Goal: Task Accomplishment & Management: Complete application form

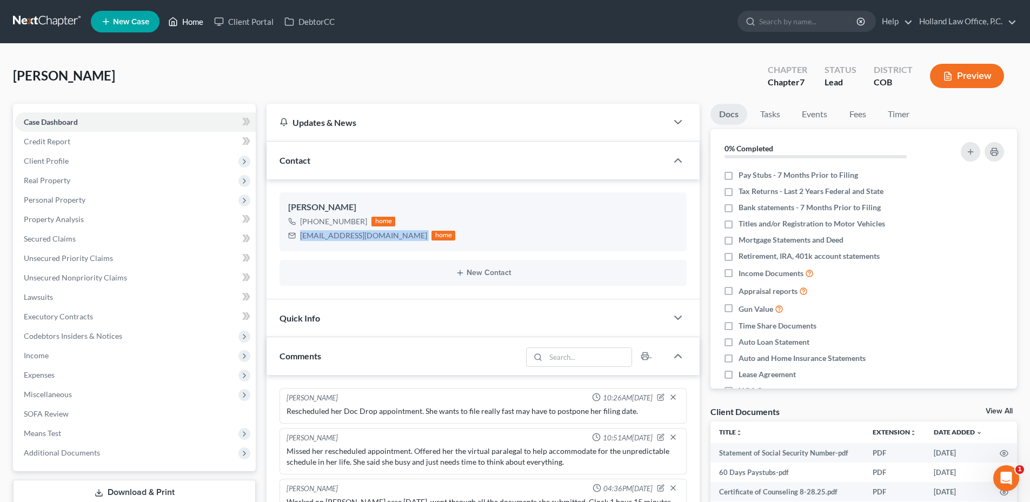
click at [194, 25] on link "Home" at bounding box center [186, 21] width 46 height 19
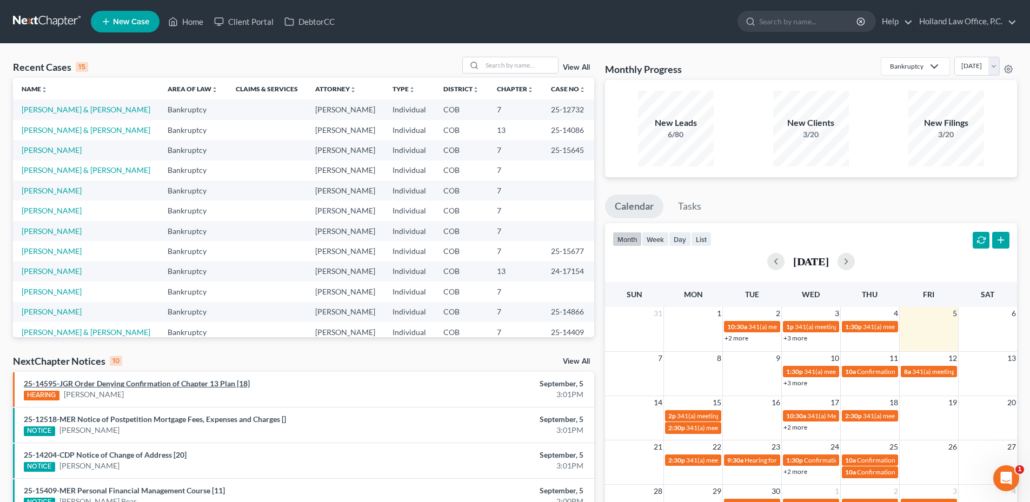
click at [172, 383] on link "25-14595-JGR Order Denying Confirmation of Chapter 13 Plan [18]" at bounding box center [137, 383] width 226 height 9
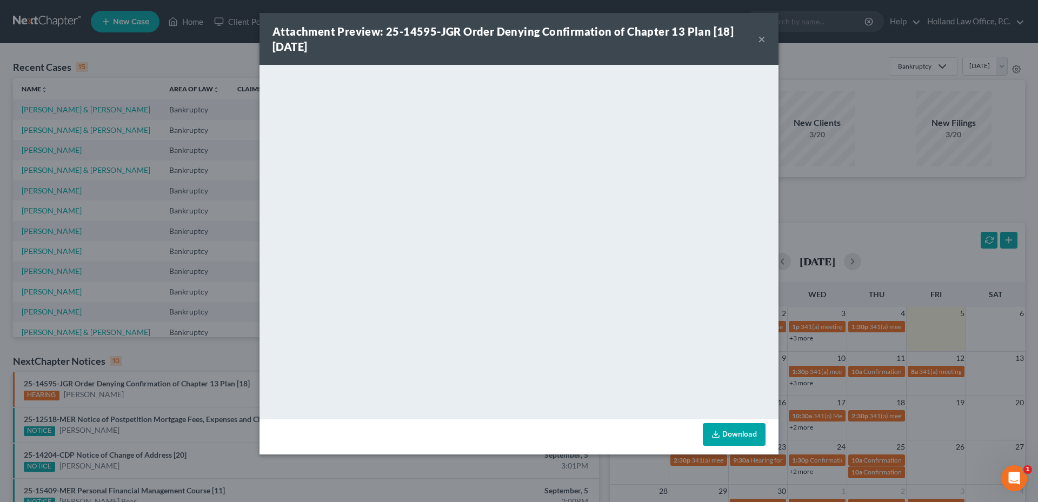
click at [761, 37] on button "×" at bounding box center [762, 38] width 8 height 13
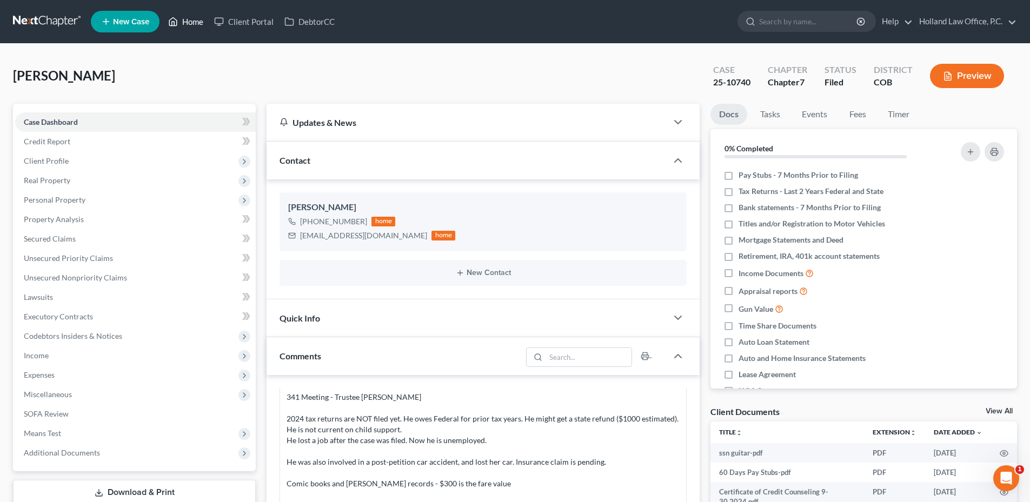
click at [197, 25] on link "Home" at bounding box center [186, 21] width 46 height 19
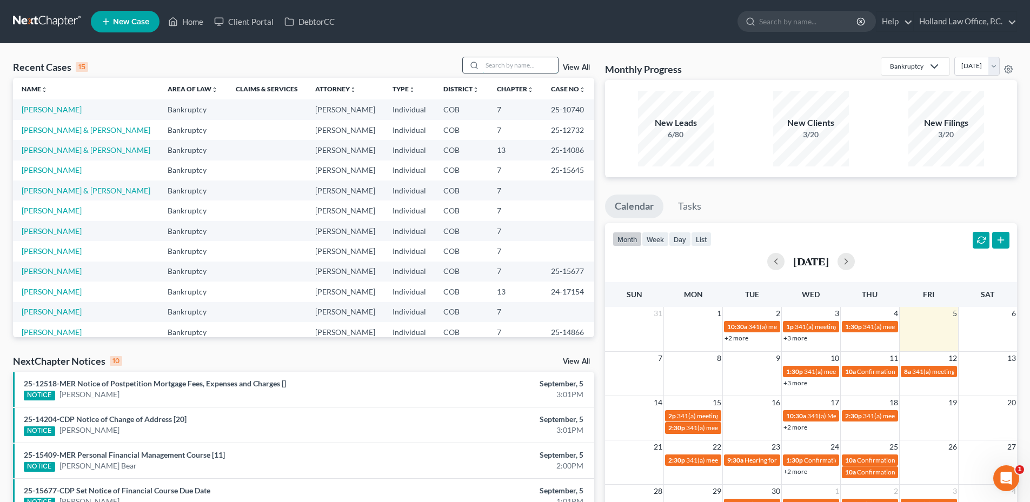
click at [493, 63] on input "search" at bounding box center [520, 65] width 76 height 16
type input "meyer"
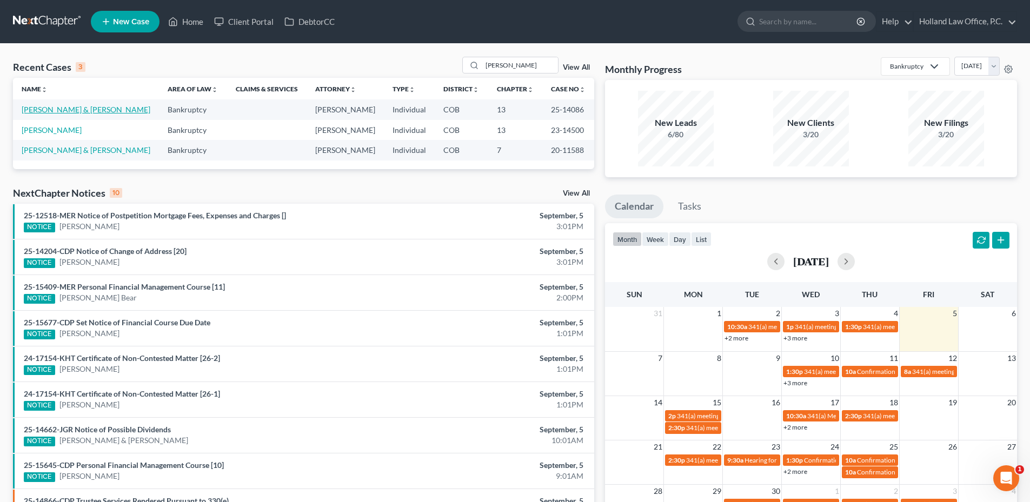
click at [64, 105] on link "[PERSON_NAME] & [PERSON_NAME]" at bounding box center [86, 109] width 129 height 9
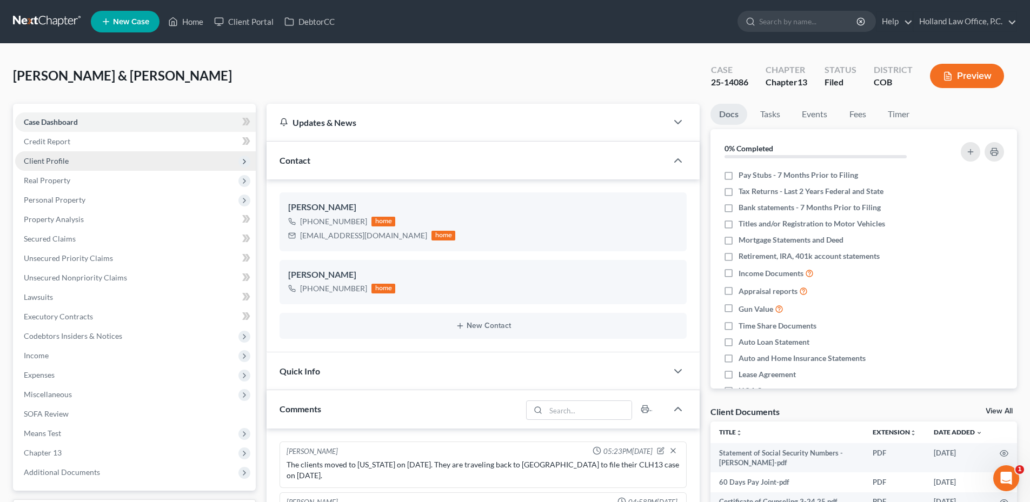
scroll to position [2, 0]
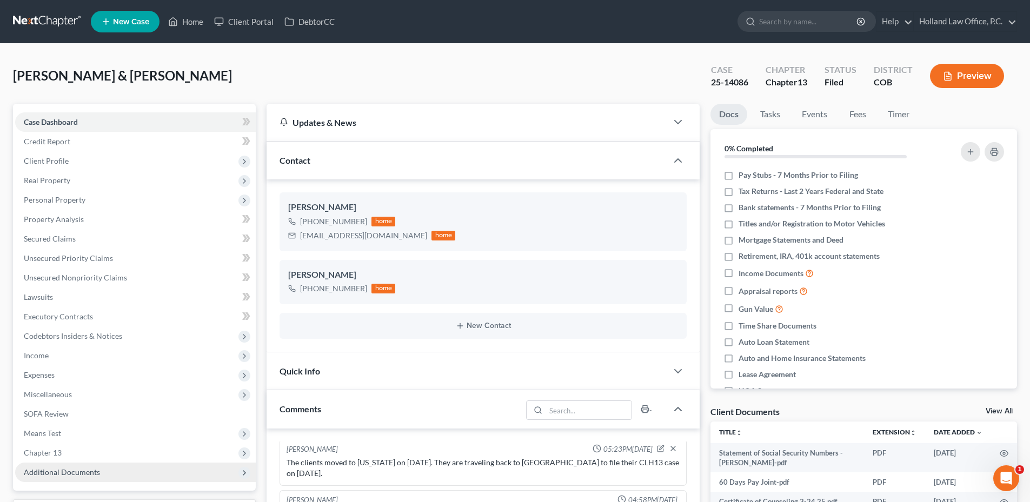
click at [88, 470] on span "Additional Documents" at bounding box center [62, 472] width 76 height 9
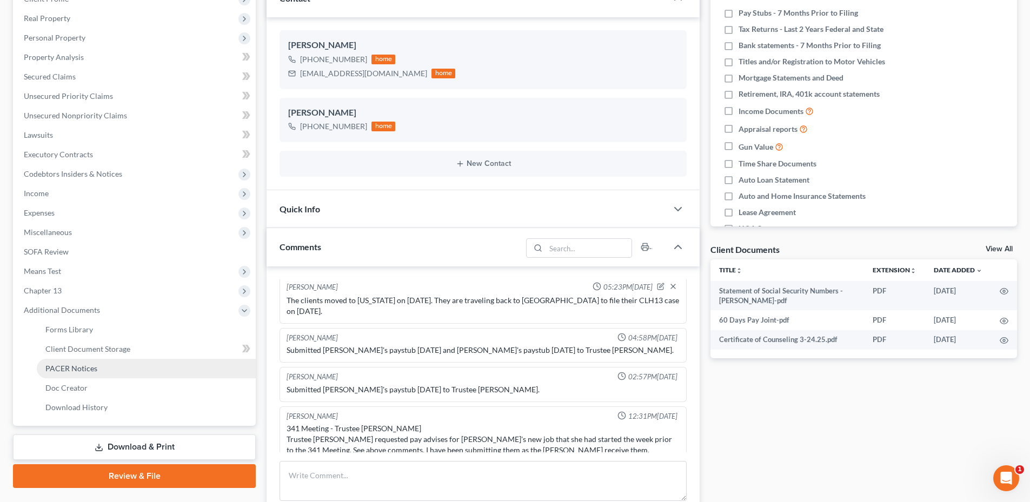
click at [78, 364] on span "PACER Notices" at bounding box center [71, 368] width 52 height 9
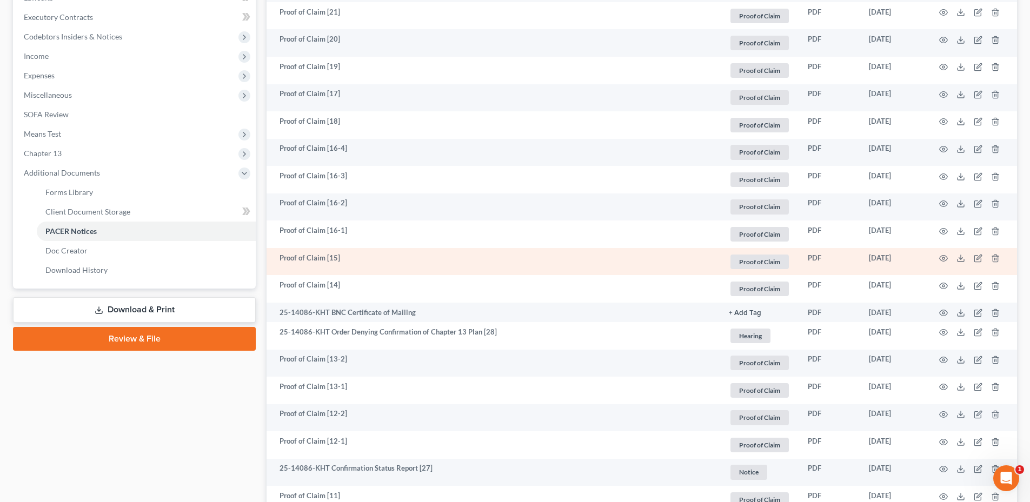
scroll to position [324, 0]
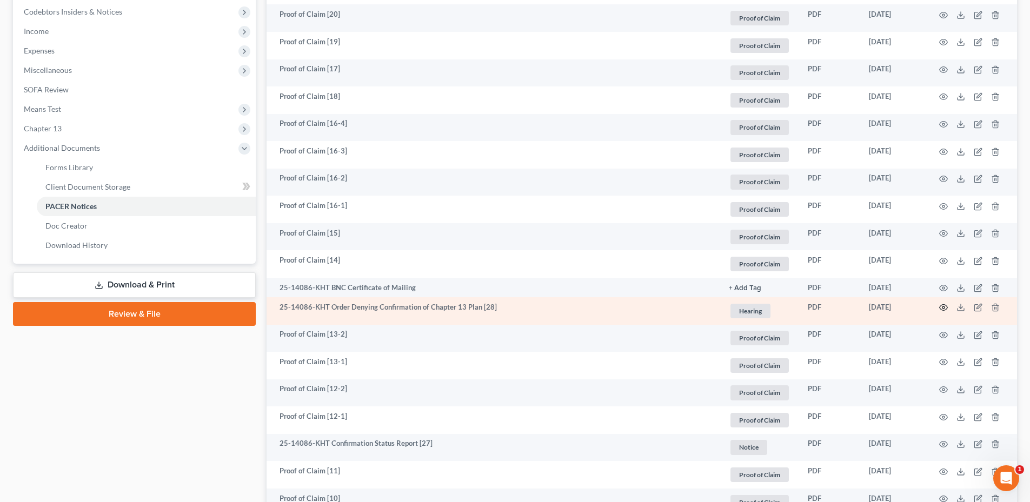
click at [946, 304] on icon "button" at bounding box center [943, 307] width 9 height 9
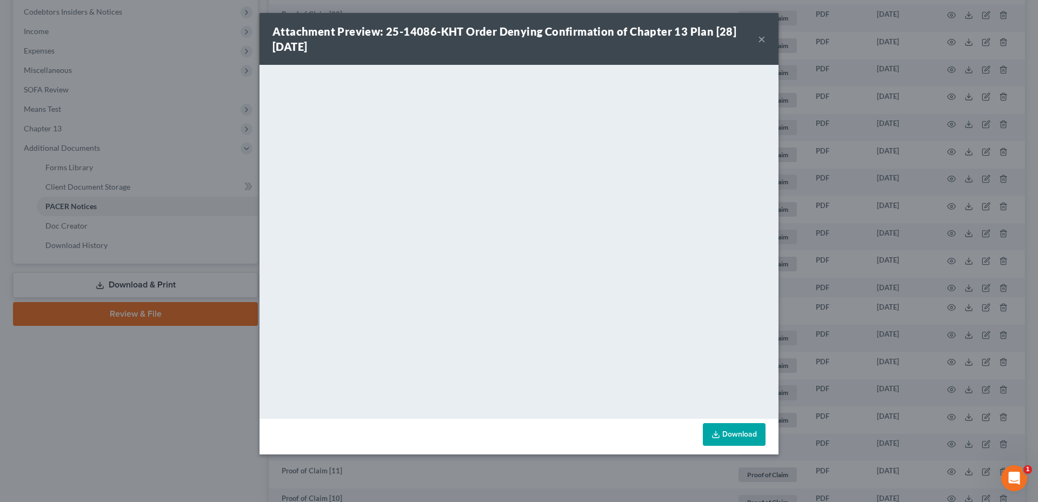
click at [763, 38] on button "×" at bounding box center [762, 38] width 8 height 13
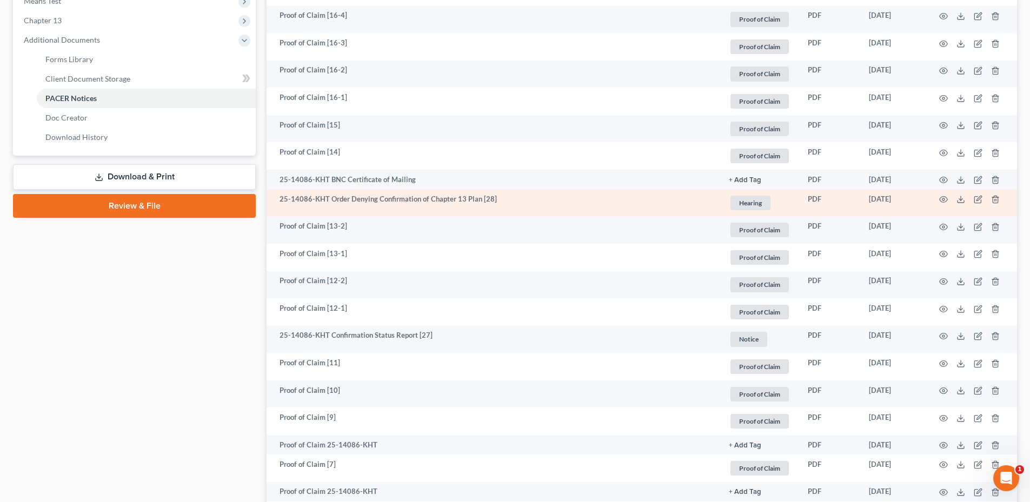
scroll to position [541, 0]
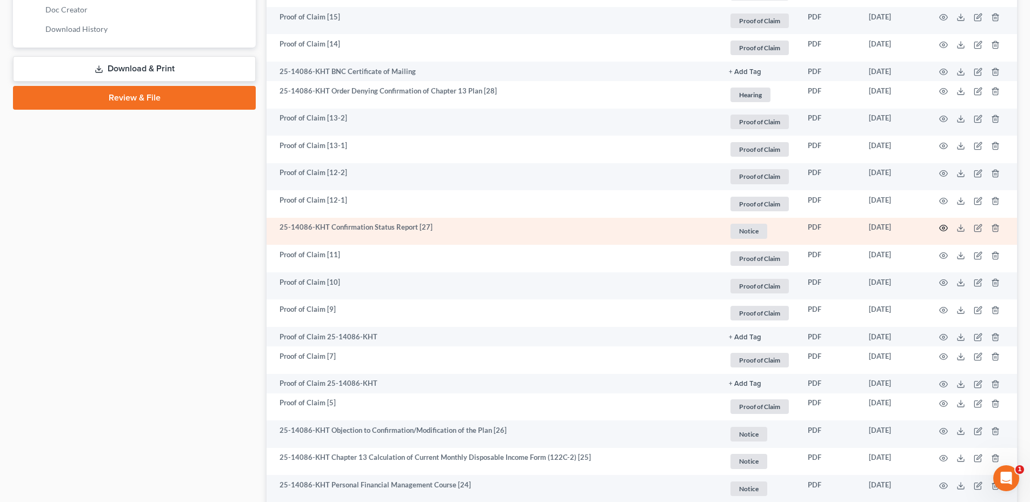
click at [944, 225] on icon "button" at bounding box center [944, 228] width 8 height 6
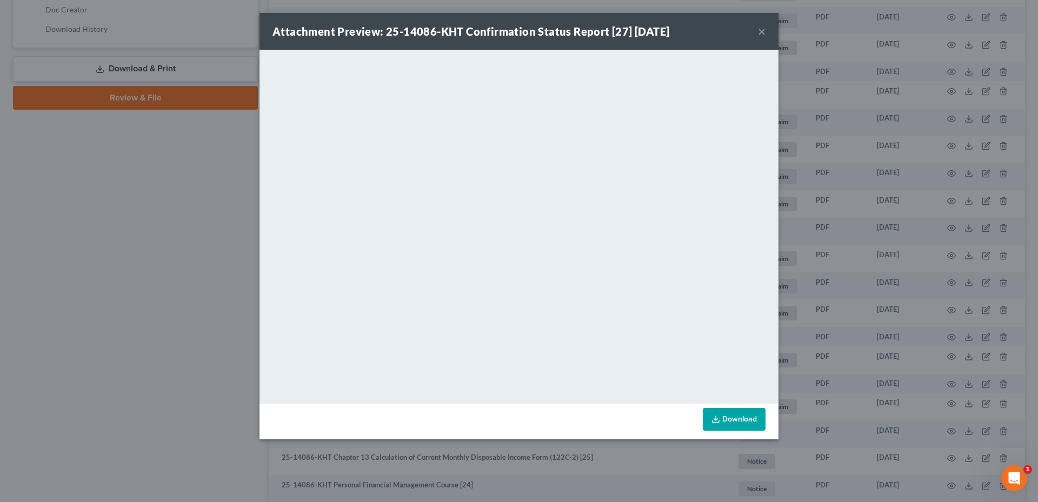
click at [764, 28] on button "×" at bounding box center [762, 31] width 8 height 13
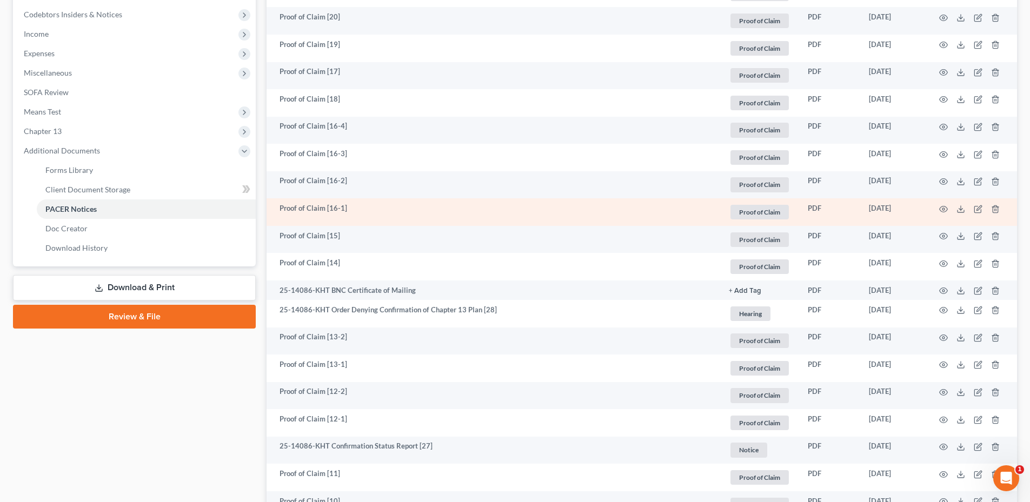
scroll to position [324, 0]
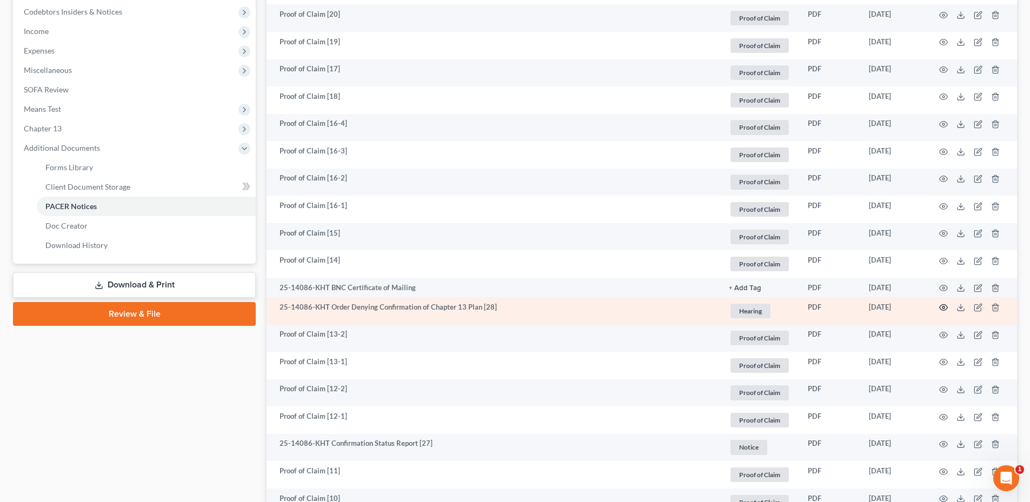
click at [943, 308] on icon "button" at bounding box center [943, 307] width 9 height 9
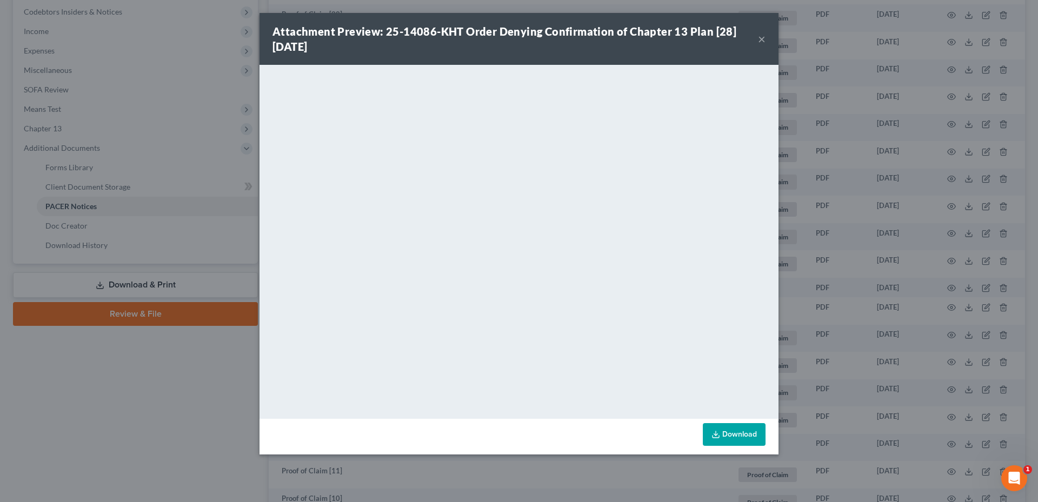
click at [760, 36] on button "×" at bounding box center [762, 38] width 8 height 13
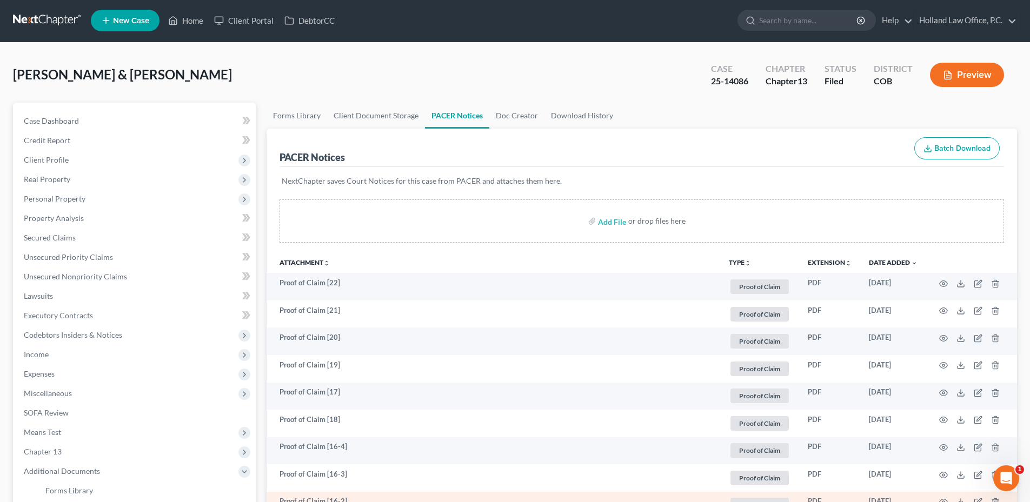
scroll to position [0, 0]
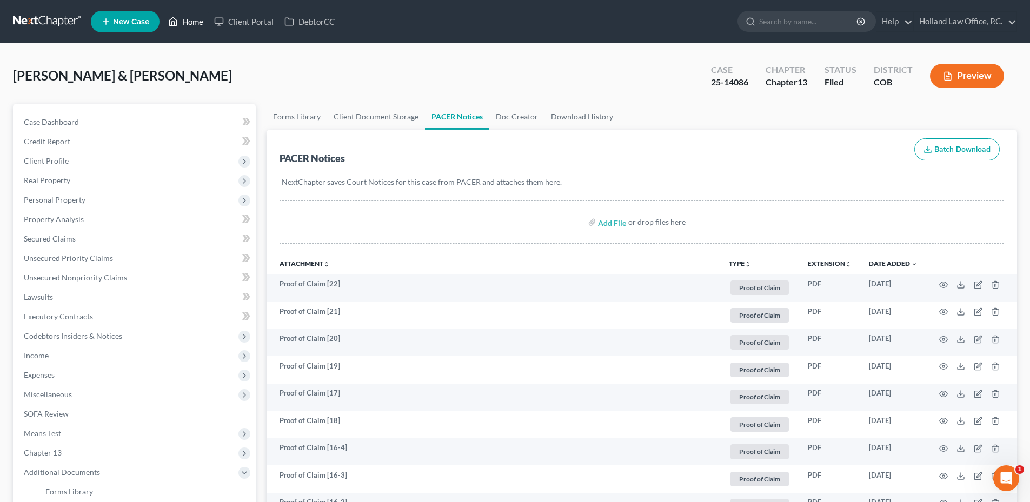
click at [185, 22] on link "Home" at bounding box center [186, 21] width 46 height 19
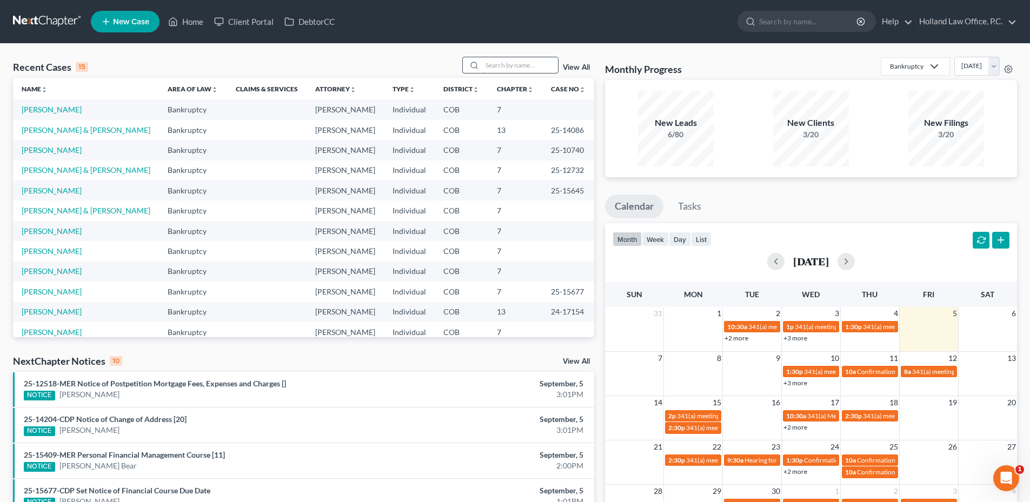
click at [513, 71] on input "search" at bounding box center [520, 65] width 76 height 16
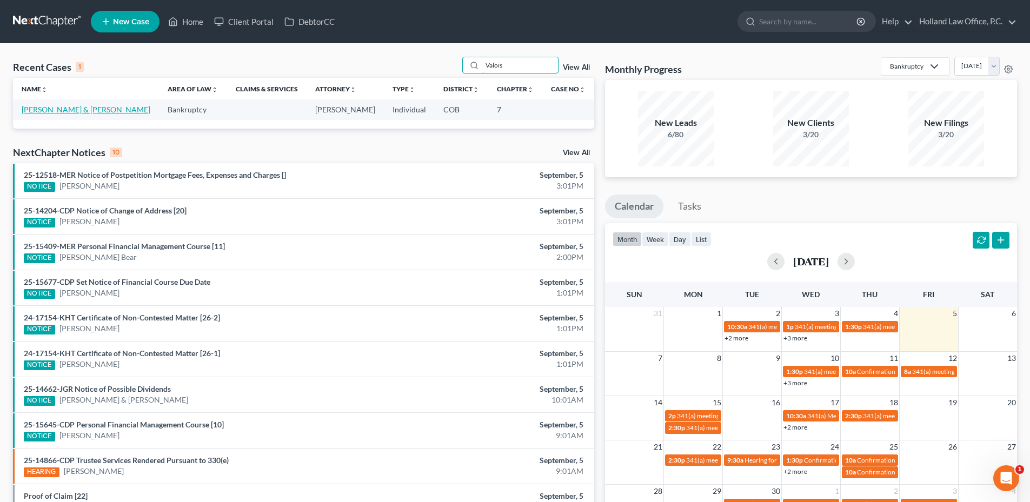
type input "Valois"
click at [50, 108] on link "Valois, Robin & Michelle" at bounding box center [86, 109] width 129 height 9
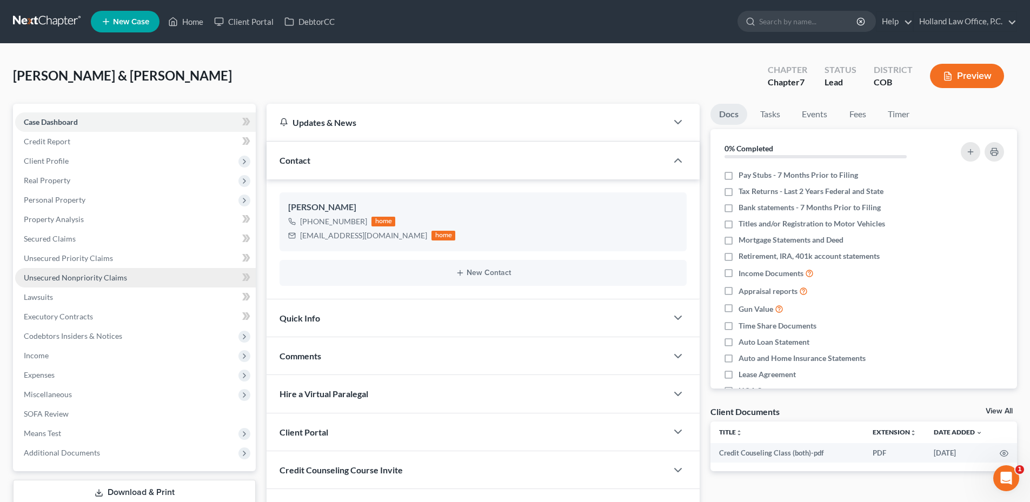
click at [84, 282] on span "Unsecured Nonpriority Claims" at bounding box center [75, 277] width 103 height 9
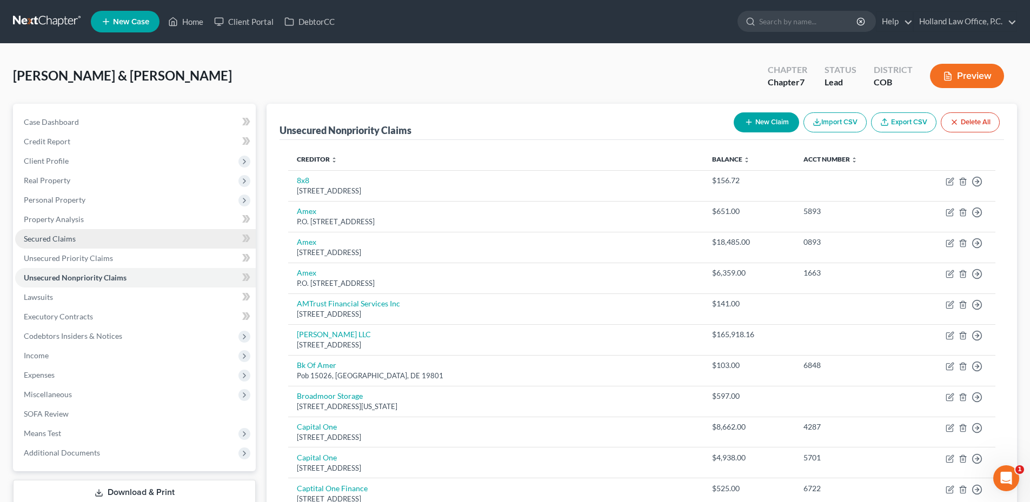
click at [57, 242] on span "Secured Claims" at bounding box center [50, 238] width 52 height 9
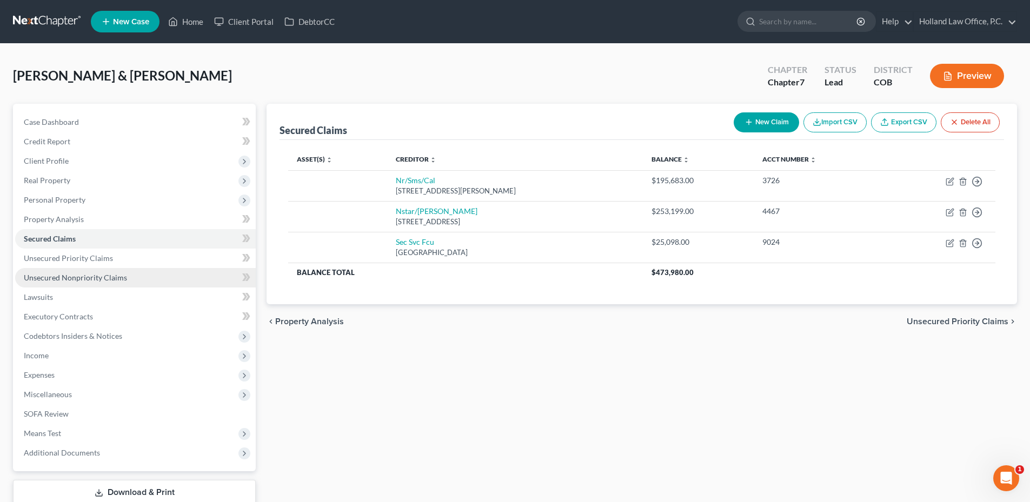
click at [48, 280] on span "Unsecured Nonpriority Claims" at bounding box center [75, 277] width 103 height 9
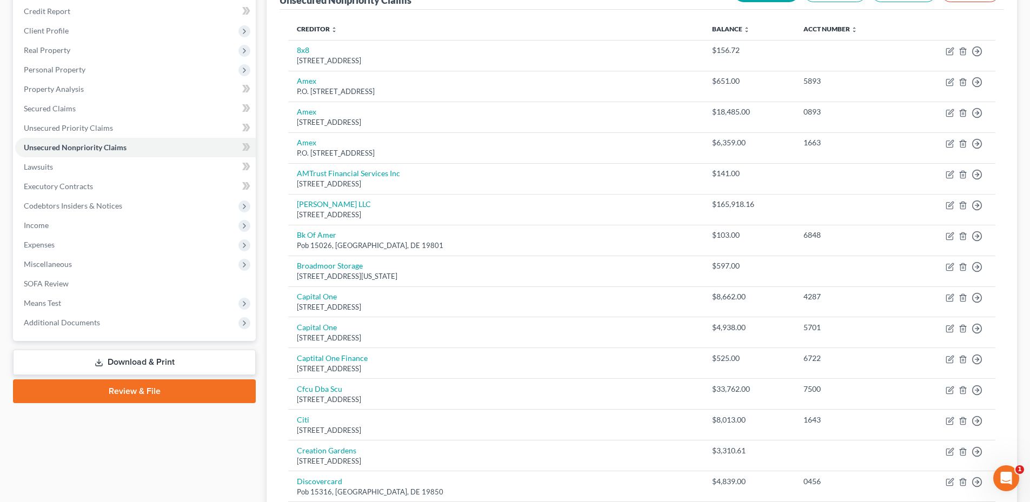
scroll to position [76, 0]
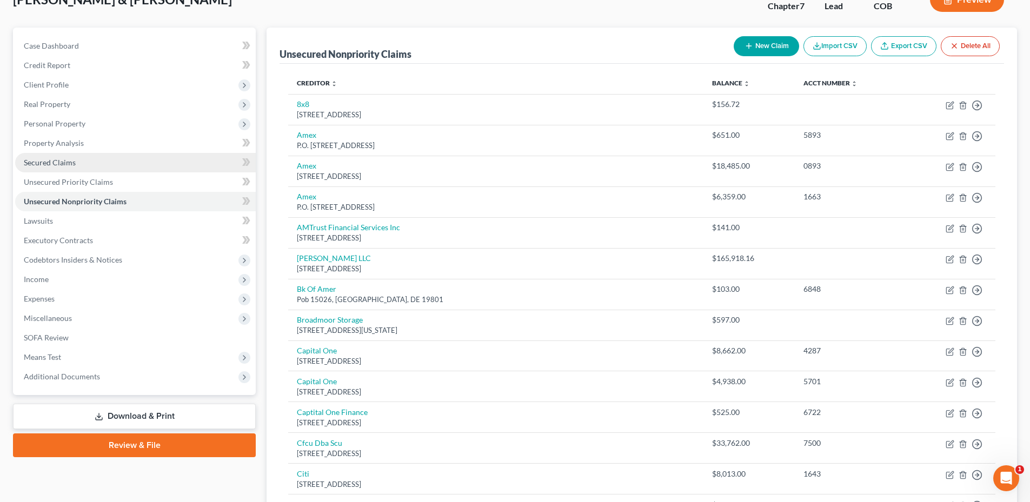
click at [73, 165] on span "Secured Claims" at bounding box center [50, 162] width 52 height 9
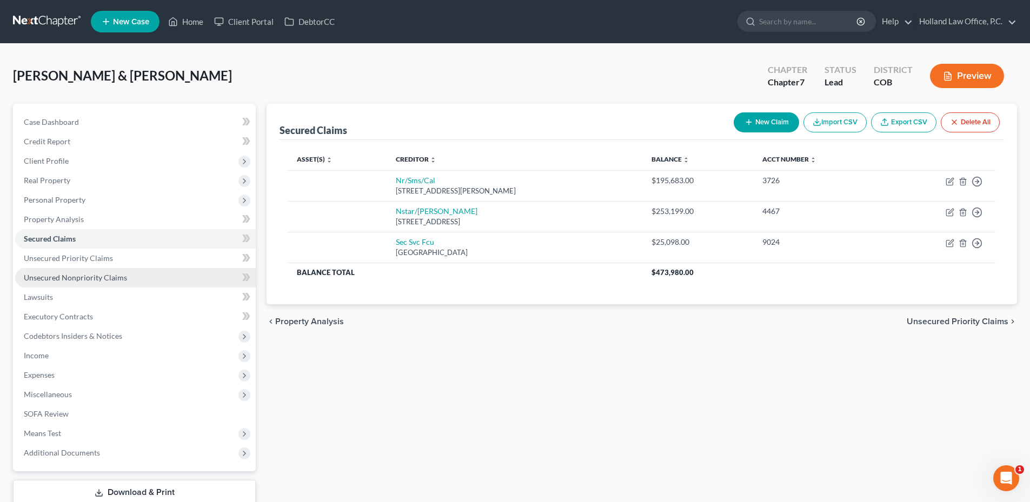
click at [82, 274] on span "Unsecured Nonpriority Claims" at bounding box center [75, 277] width 103 height 9
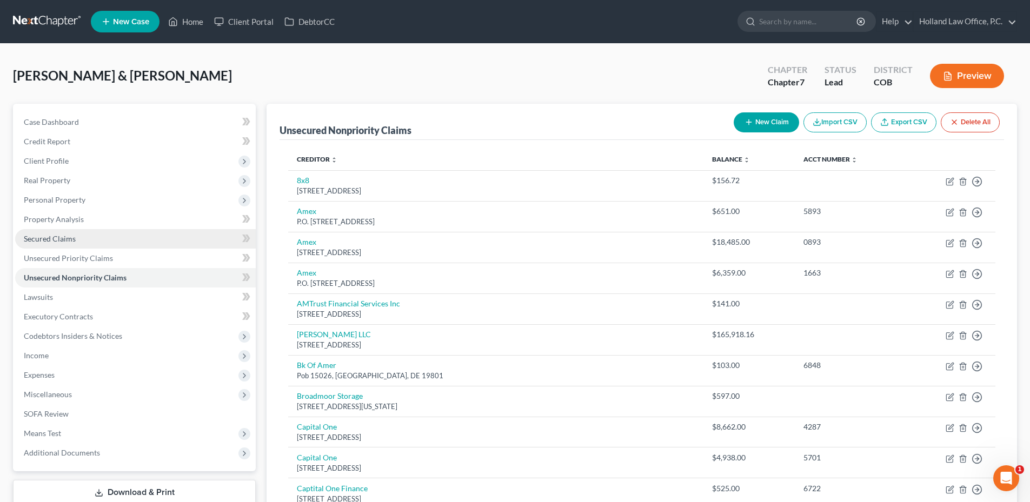
click at [58, 246] on link "Secured Claims" at bounding box center [135, 238] width 241 height 19
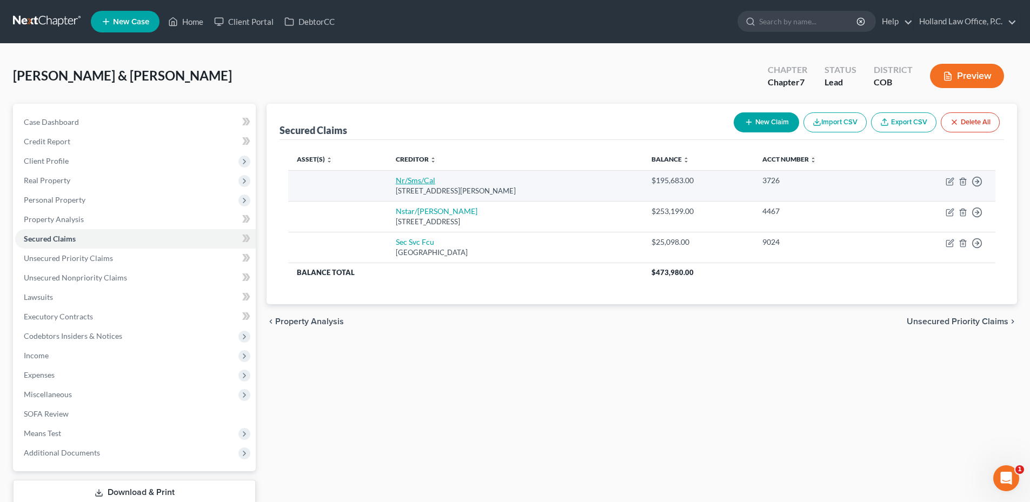
click at [411, 182] on link "Nr/Sms/Cal" at bounding box center [415, 180] width 39 height 9
select select "42"
select select "2"
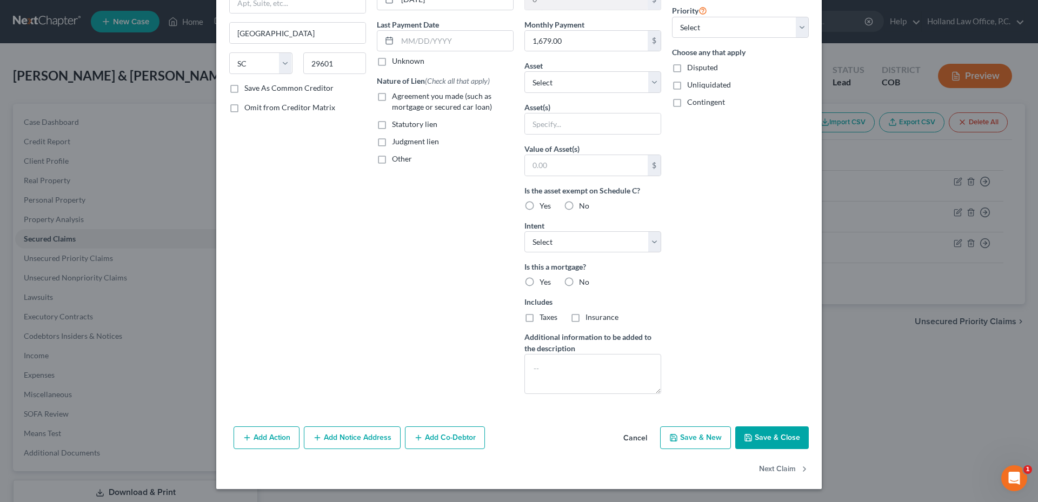
click at [761, 434] on button "Save & Close" at bounding box center [772, 438] width 74 height 23
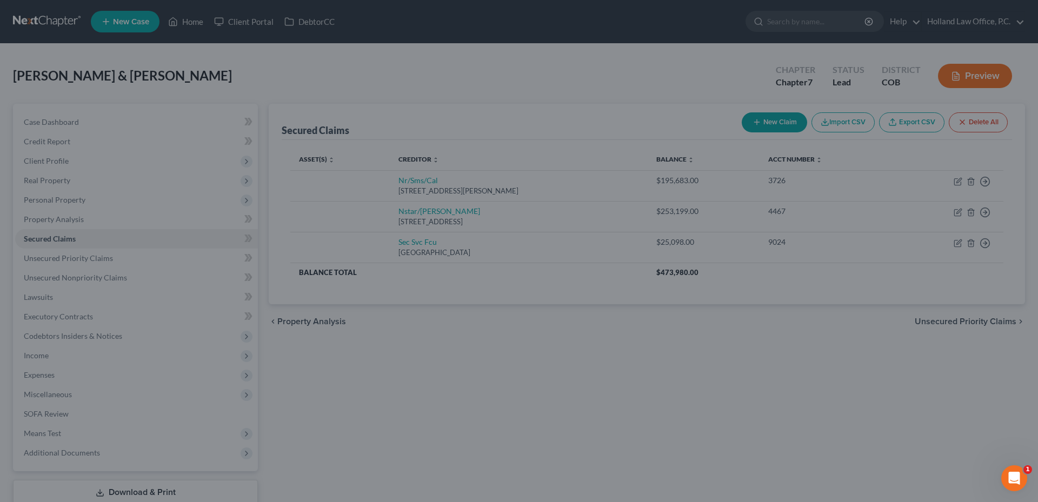
scroll to position [11, 0]
type input "0"
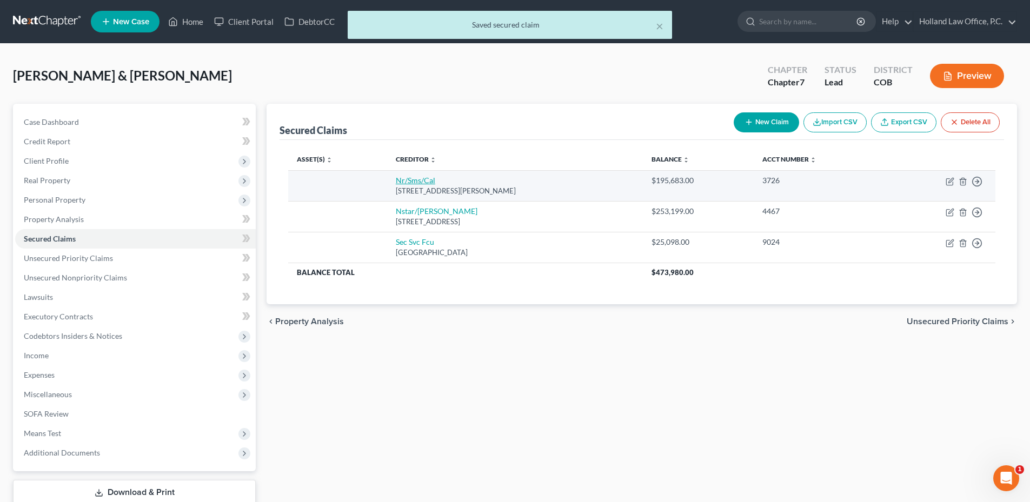
click at [396, 179] on link "Nr/Sms/Cal" at bounding box center [415, 180] width 39 height 9
select select "42"
select select "2"
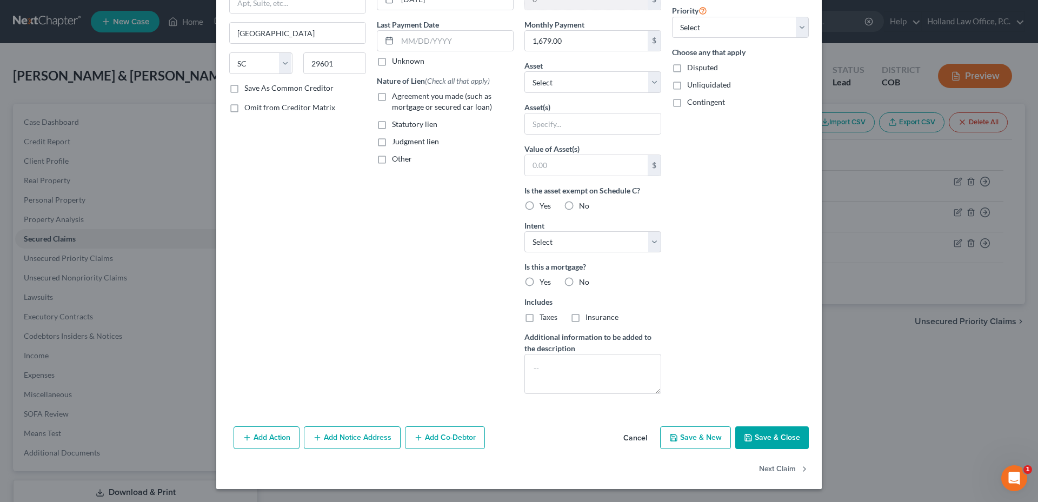
click at [758, 435] on button "Save & Close" at bounding box center [772, 438] width 74 height 23
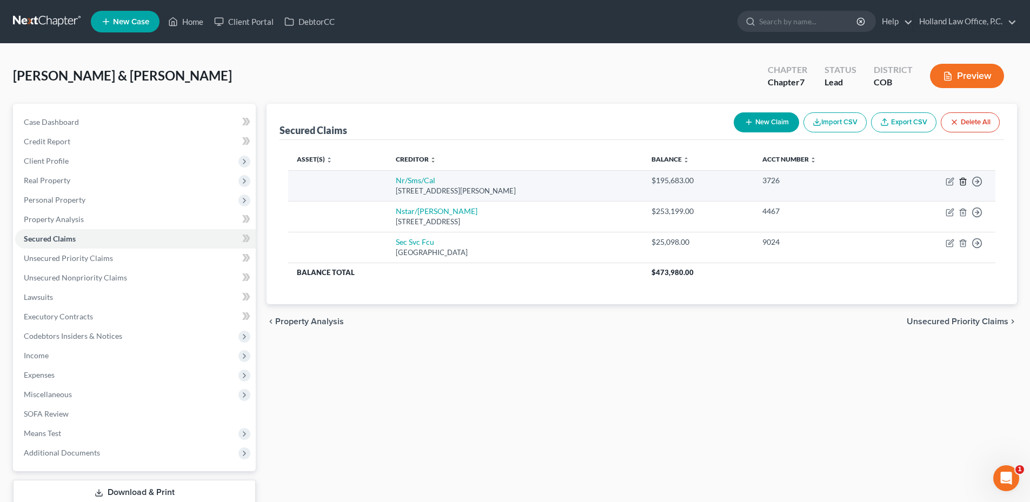
click at [967, 181] on icon "button" at bounding box center [963, 181] width 9 height 9
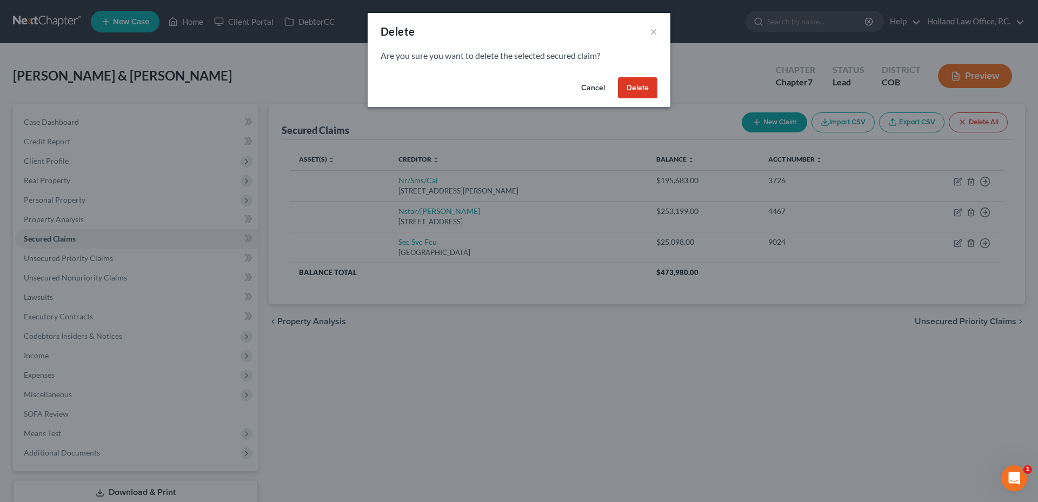
click at [648, 92] on button "Delete" at bounding box center [637, 88] width 39 height 22
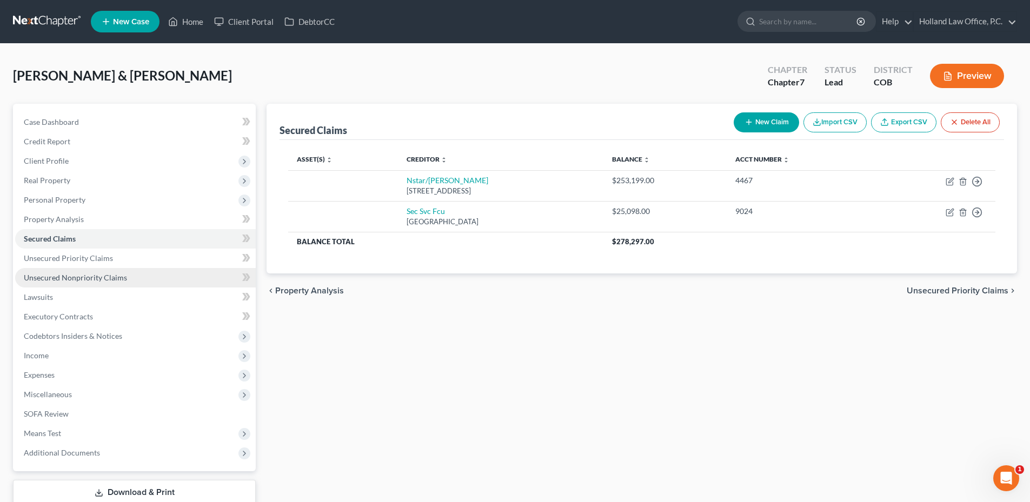
click at [96, 284] on link "Unsecured Nonpriority Claims" at bounding box center [135, 277] width 241 height 19
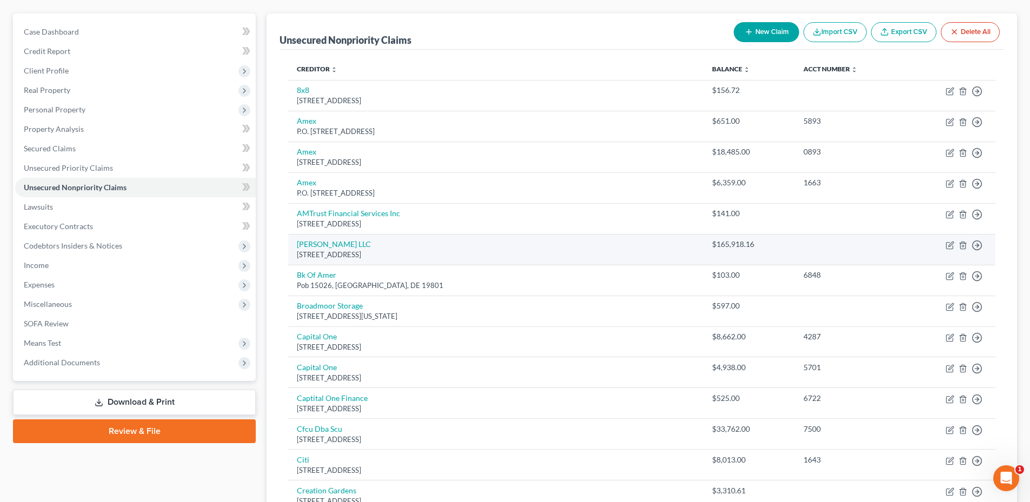
scroll to position [162, 0]
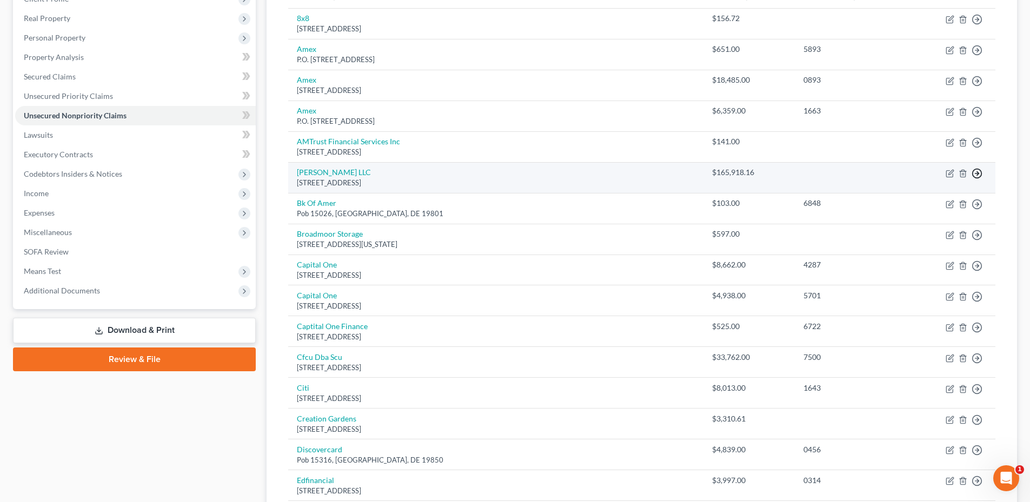
click at [979, 178] on circle "button" at bounding box center [977, 173] width 9 height 9
click at [920, 201] on link "Move to E" at bounding box center [927, 199] width 90 height 18
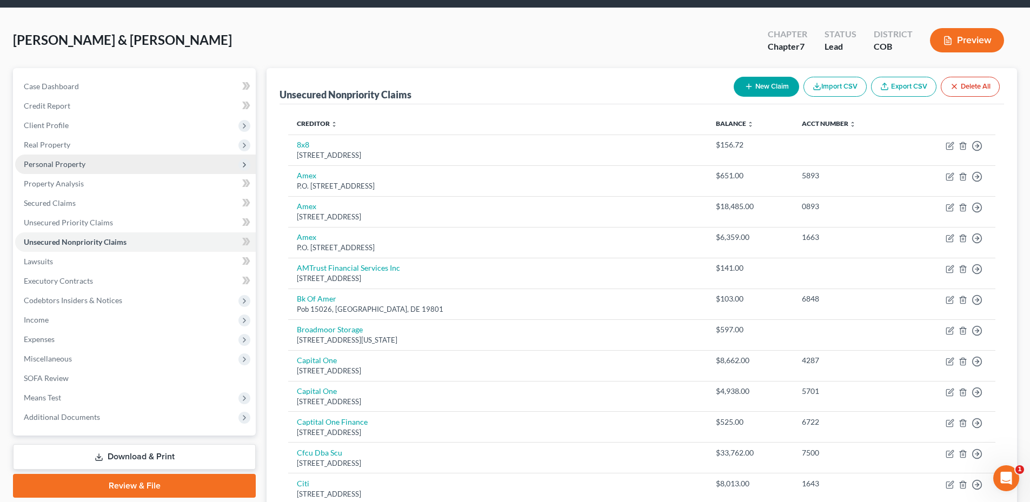
scroll to position [0, 0]
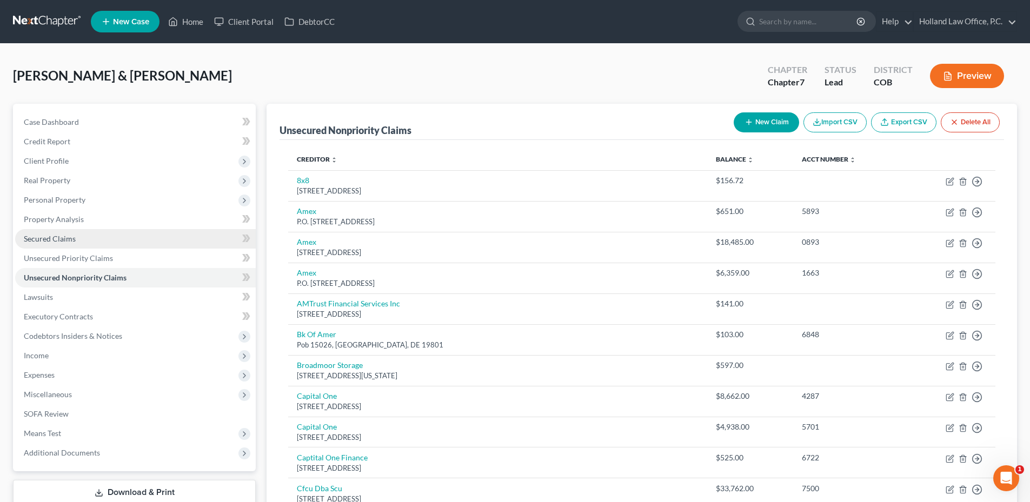
click at [61, 240] on span "Secured Claims" at bounding box center [50, 238] width 52 height 9
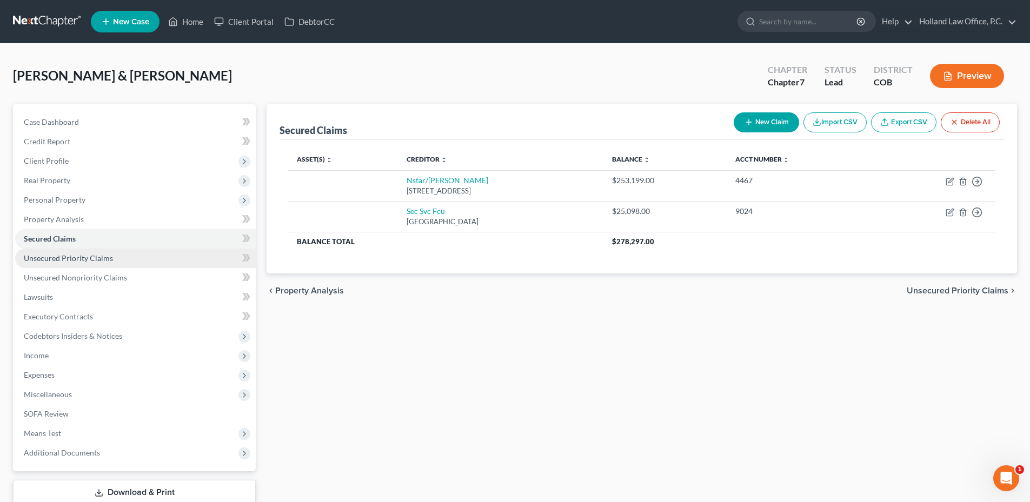
click at [149, 256] on link "Unsecured Priority Claims" at bounding box center [135, 258] width 241 height 19
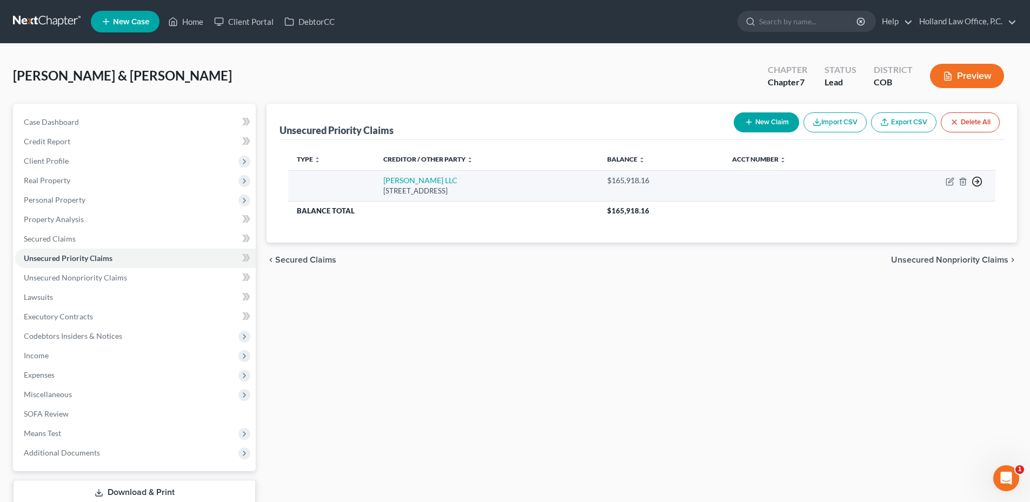
click at [975, 178] on circle "button" at bounding box center [977, 181] width 9 height 9
click at [928, 191] on link "Move to D" at bounding box center [927, 189] width 90 height 18
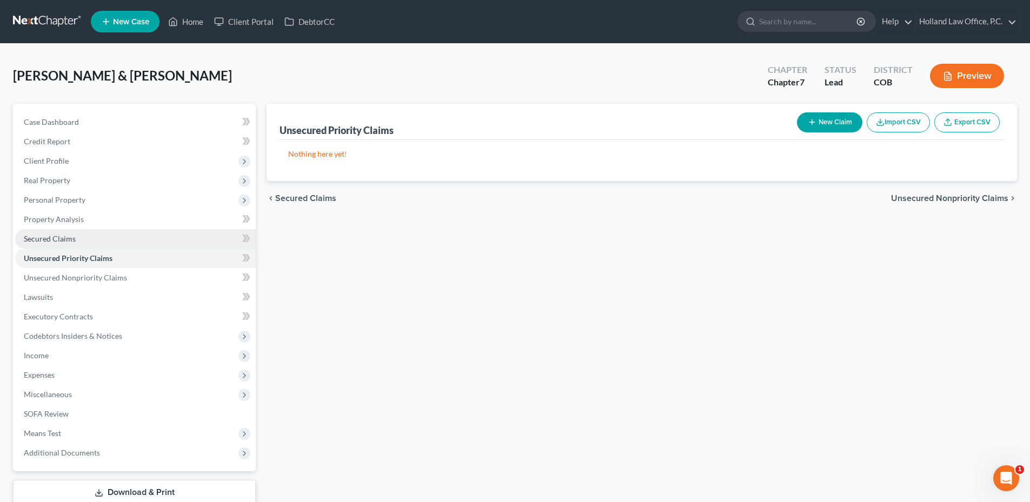
click at [70, 235] on span "Secured Claims" at bounding box center [50, 238] width 52 height 9
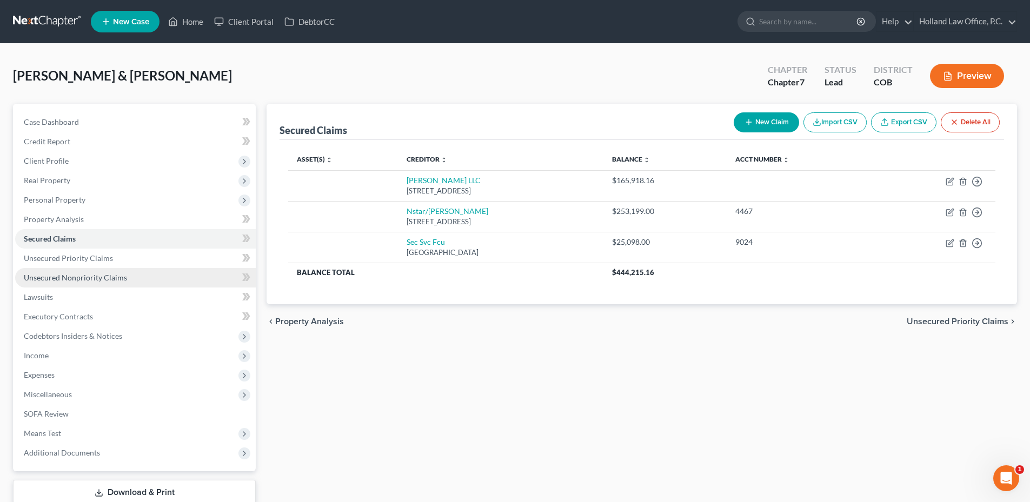
click at [76, 278] on span "Unsecured Nonpriority Claims" at bounding box center [75, 277] width 103 height 9
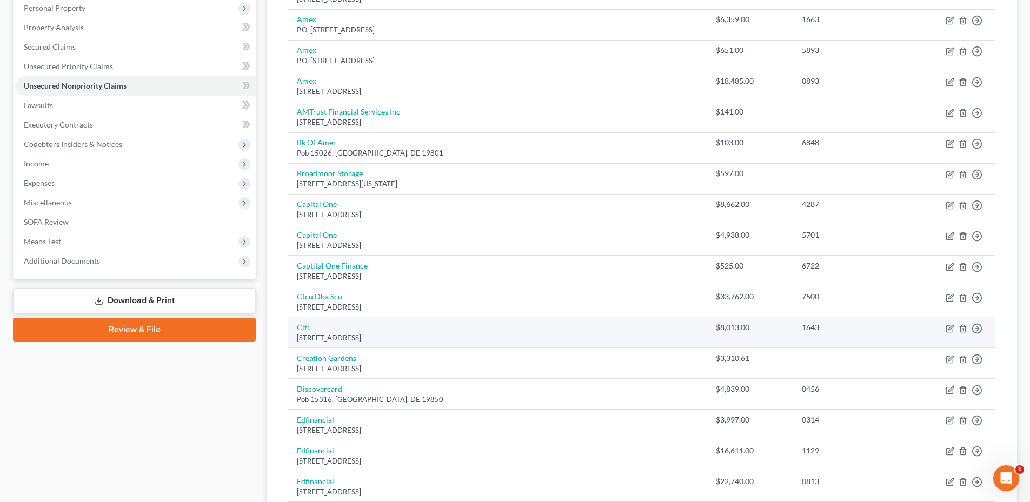
scroll to position [216, 0]
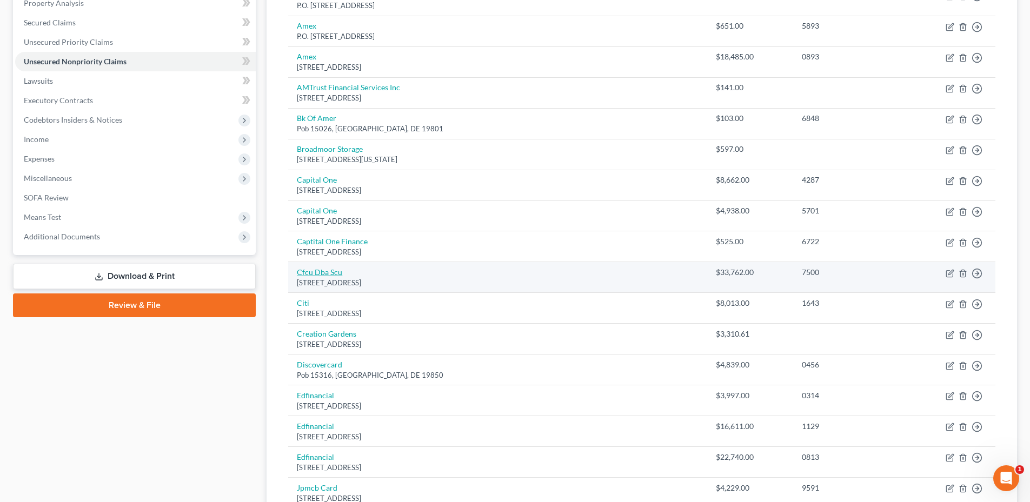
click at [321, 276] on link "Cfcu Dba Scu" at bounding box center [319, 272] width 45 height 9
select select "4"
select select "2"
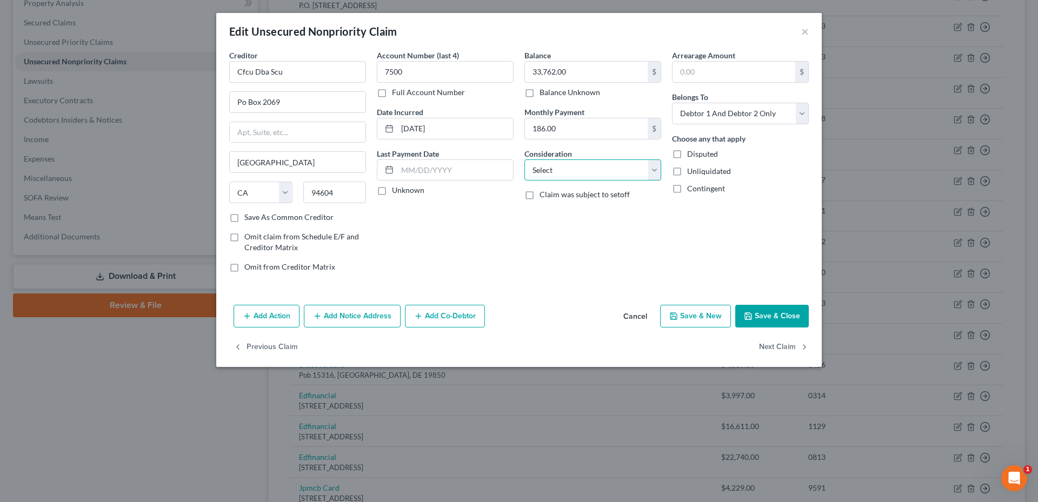
click at [574, 164] on select "Select Cable / Satellite Services Collection Agency Credit Card Debt Debt Couns…" at bounding box center [592, 170] width 137 height 22
select select "14"
click at [524, 159] on select "Select Cable / Satellite Services Collection Agency Credit Card Debt Debt Couns…" at bounding box center [592, 170] width 137 height 22
click at [566, 207] on input "text" at bounding box center [593, 211] width 136 height 21
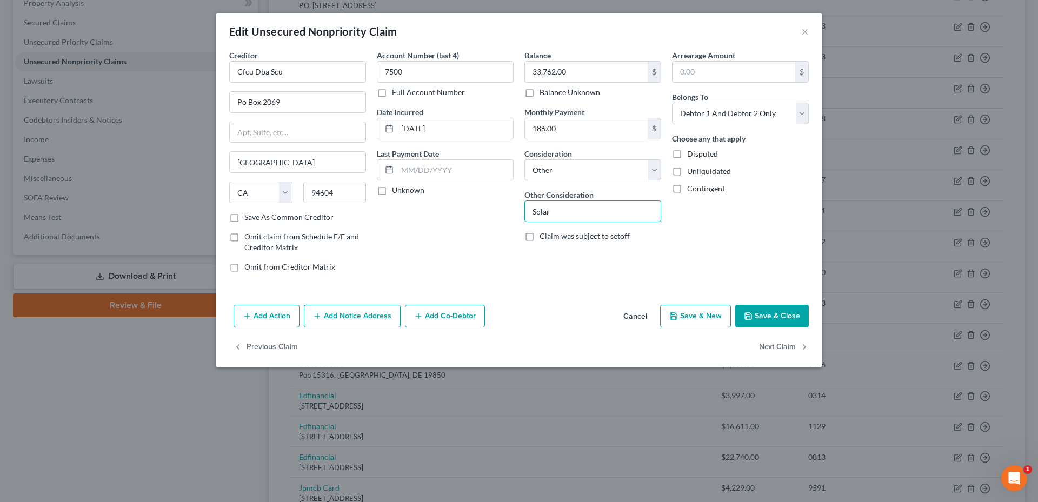
type input "Solar"
click at [700, 205] on div "Arrearage Amount $ Belongs To * Select Debtor 1 Only Debtor 2 Only Debtor 1 And…" at bounding box center [741, 165] width 148 height 231
click at [777, 314] on button "Save & Close" at bounding box center [772, 316] width 74 height 23
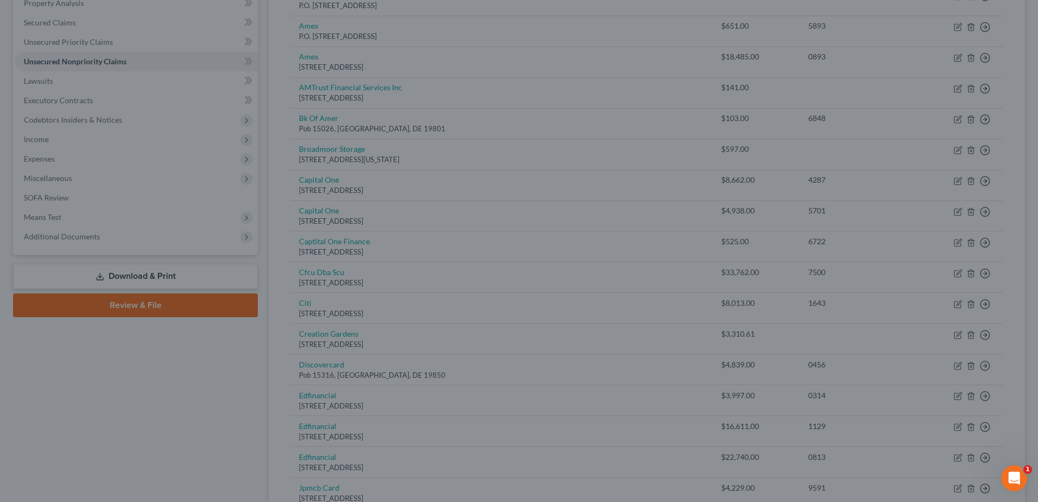
type input "0"
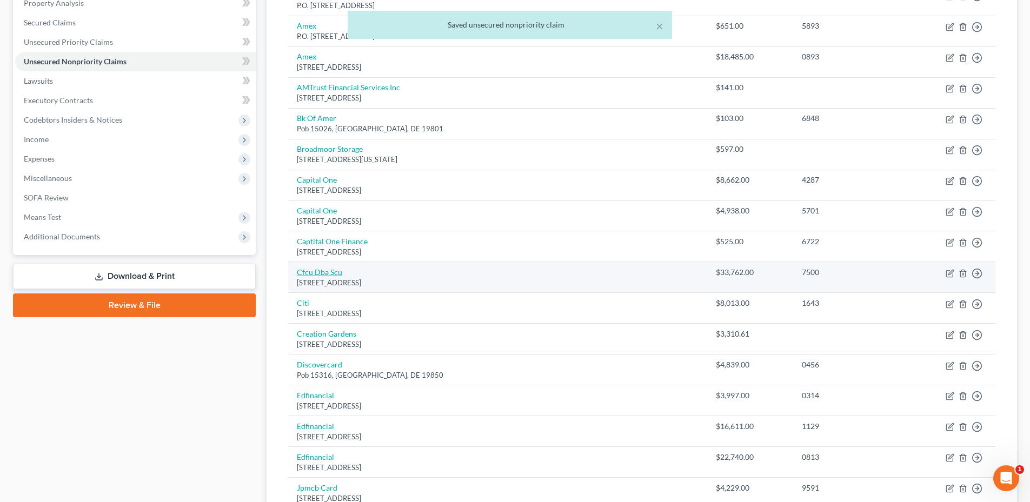
click at [320, 271] on link "Cfcu Dba Scu" at bounding box center [319, 272] width 45 height 9
select select "4"
select select "14"
select select "2"
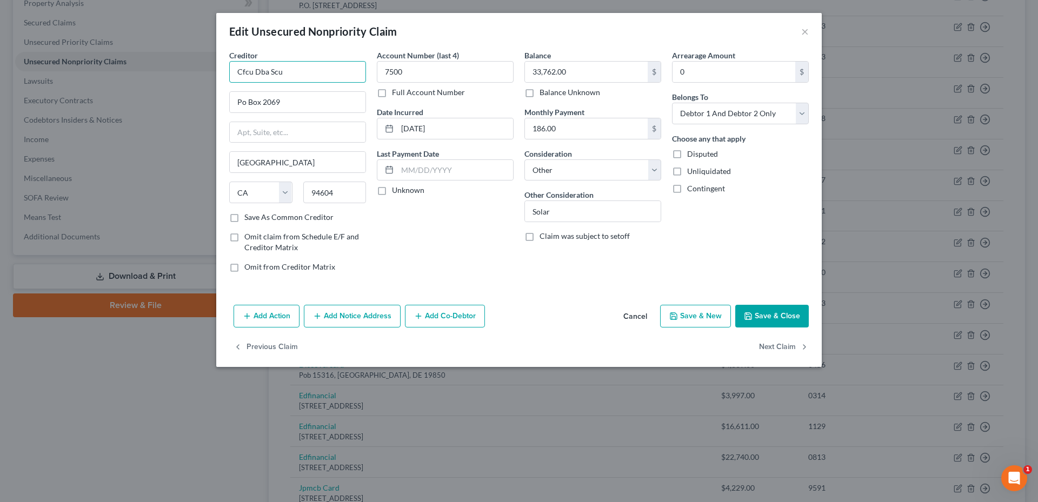
drag, startPoint x: 320, startPoint y: 69, endPoint x: 328, endPoint y: 66, distance: 9.1
click at [529, 261] on div "Balance 33,762.00 $ Balance Unknown Balance Undetermined 33,762.00 $ Balance Un…" at bounding box center [593, 165] width 148 height 231
click at [770, 318] on button "Save & Close" at bounding box center [772, 316] width 74 height 23
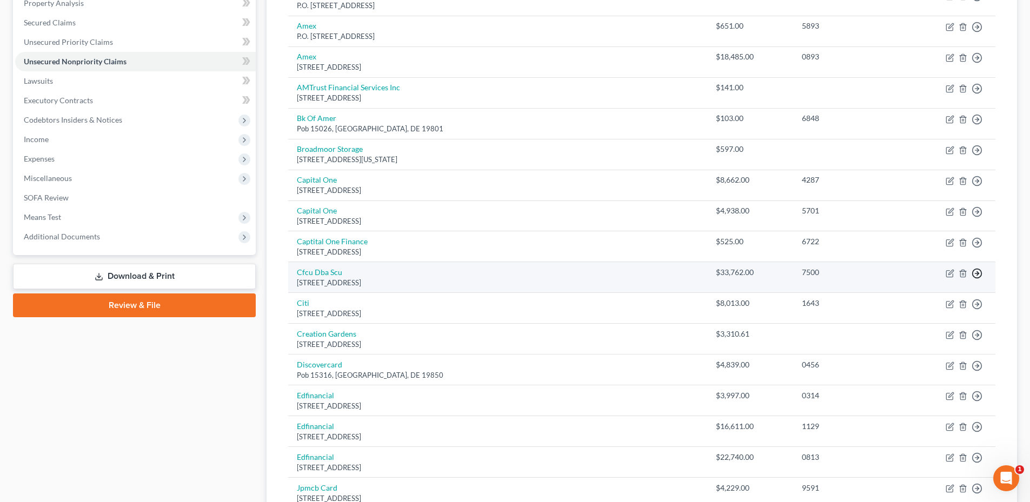
click at [975, 275] on icon "button" at bounding box center [977, 273] width 11 height 11
click at [906, 281] on link "Move to D" at bounding box center [927, 281] width 90 height 18
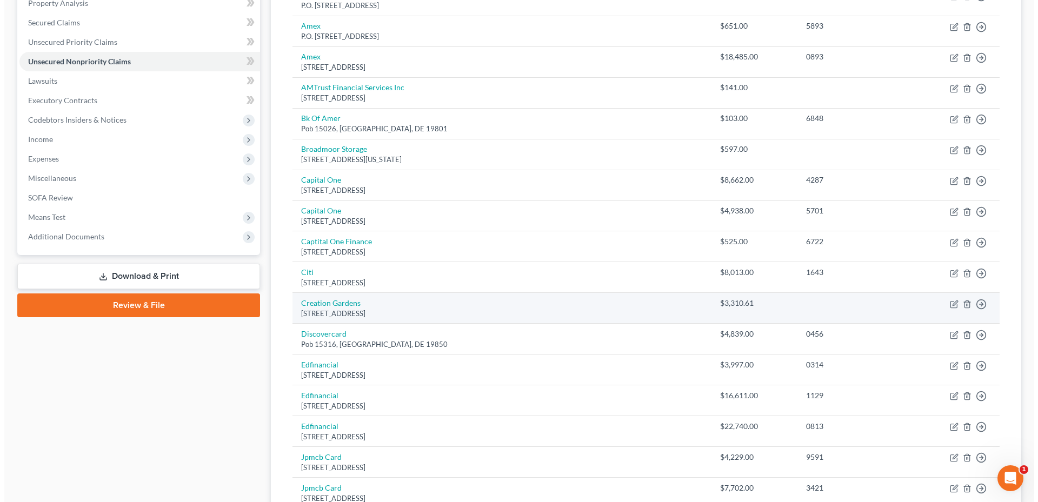
scroll to position [0, 0]
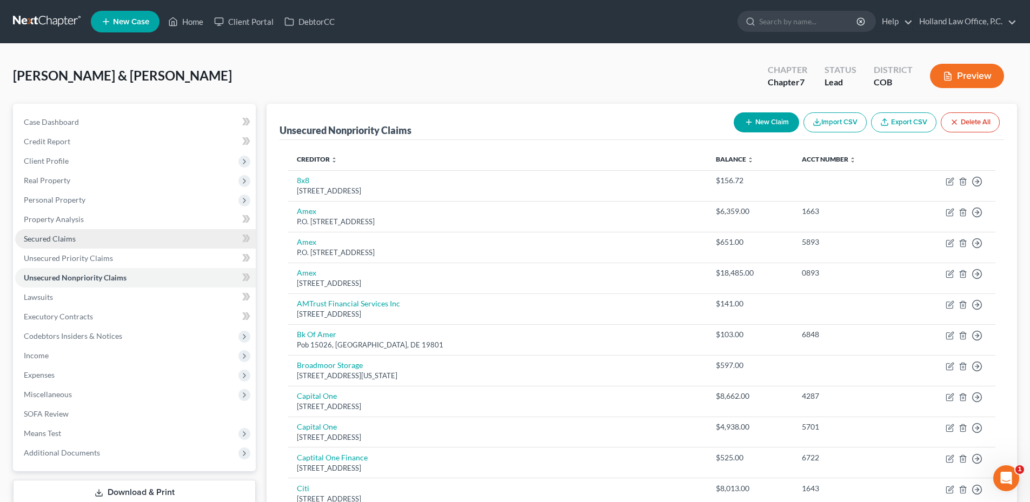
click at [51, 244] on link "Secured Claims" at bounding box center [135, 238] width 241 height 19
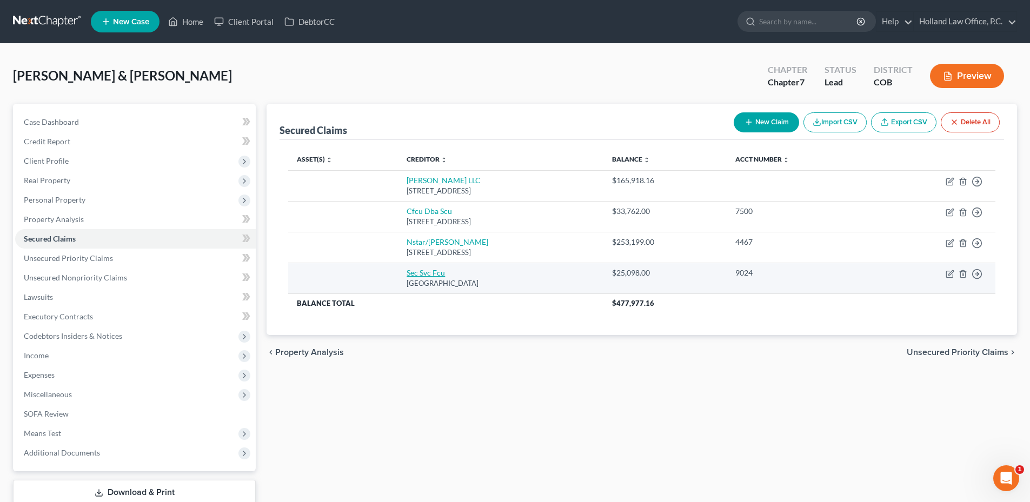
click at [410, 277] on link "Sec Svc Fcu" at bounding box center [426, 272] width 38 height 9
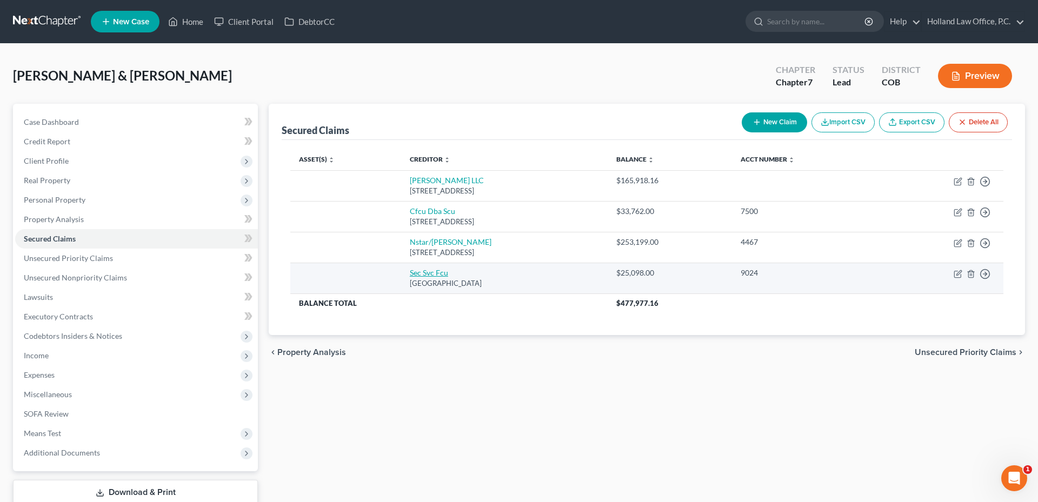
select select "45"
select select "0"
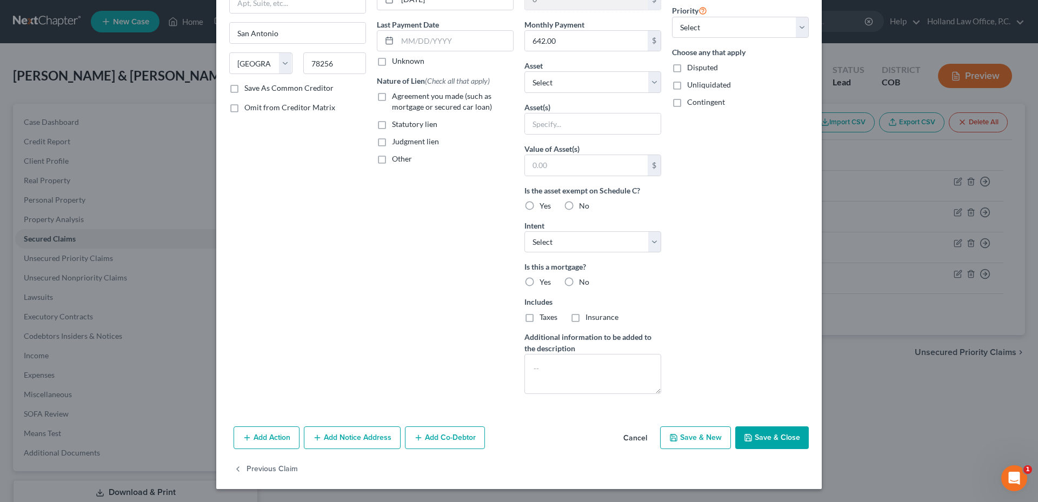
click at [767, 434] on button "Save & Close" at bounding box center [772, 438] width 74 height 23
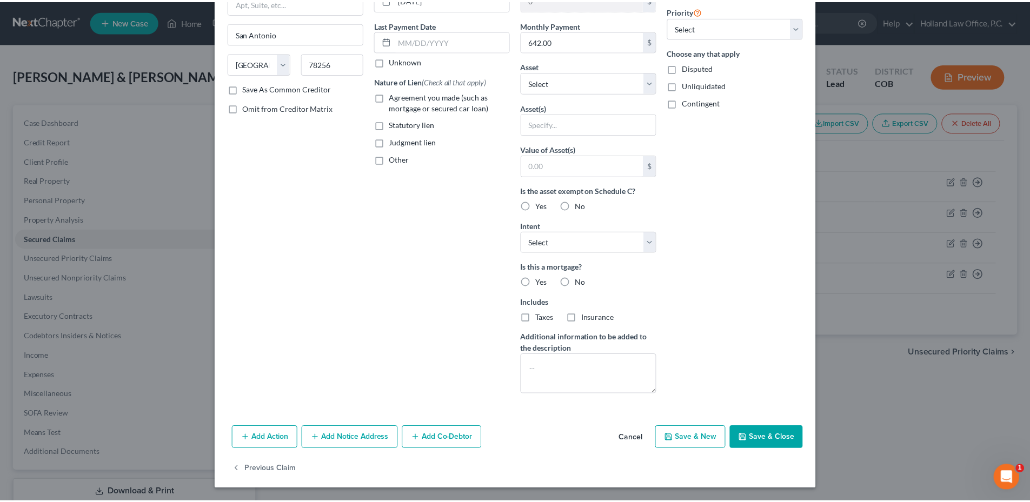
scroll to position [11, 0]
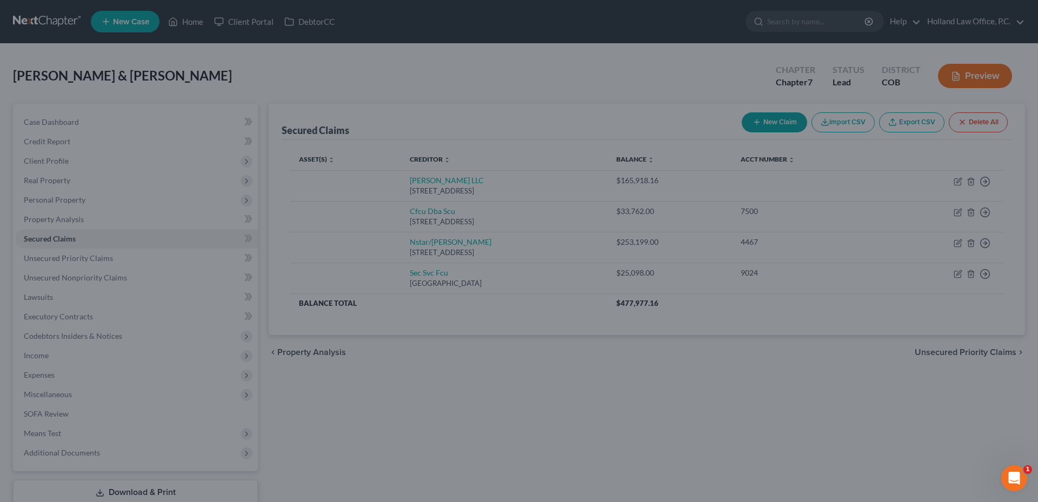
type input "0"
